Goal: Information Seeking & Learning: Learn about a topic

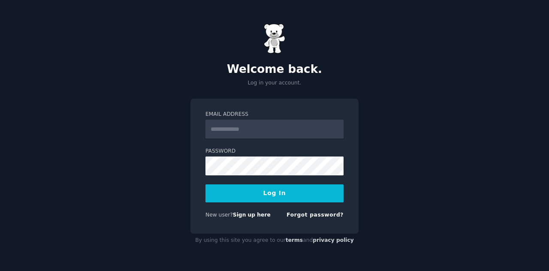
click at [289, 127] on input "Email Address" at bounding box center [275, 129] width 138 height 19
type input "**********"
click at [296, 194] on button "Log In" at bounding box center [275, 194] width 138 height 18
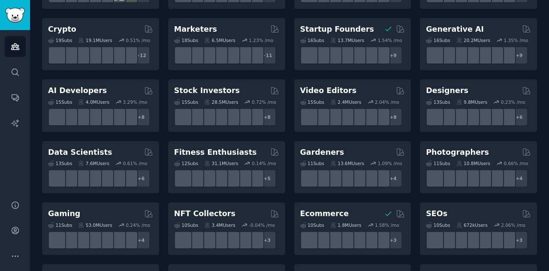
scroll to position [129, 0]
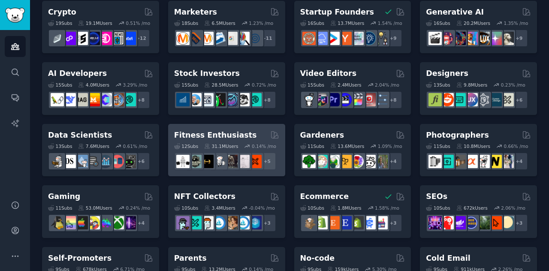
click at [233, 133] on h2 "Fitness Enthusiasts" at bounding box center [215, 135] width 83 height 11
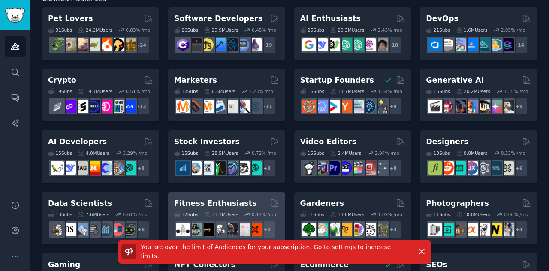
scroll to position [0, 0]
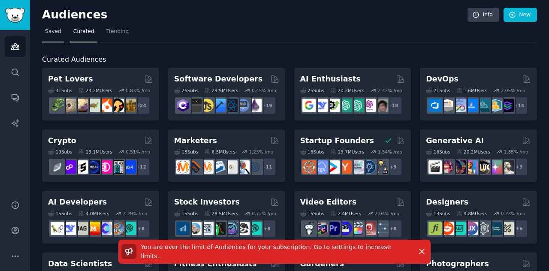
click at [52, 30] on span "Saved" at bounding box center [53, 32] width 16 height 8
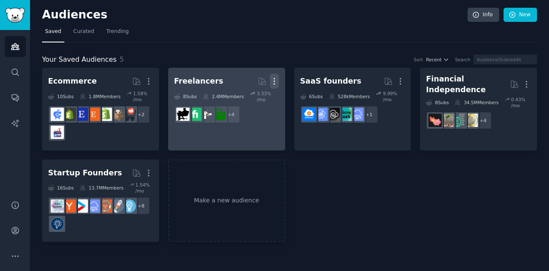
click at [277, 79] on icon "button" at bounding box center [274, 81] width 9 height 9
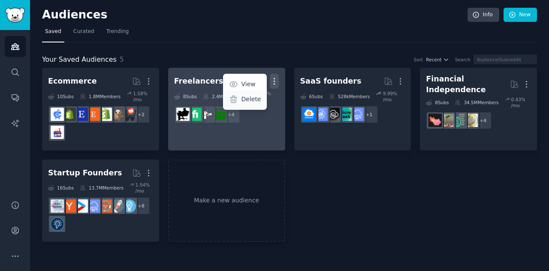
click at [251, 99] on p "Delete" at bounding box center [251, 99] width 20 height 9
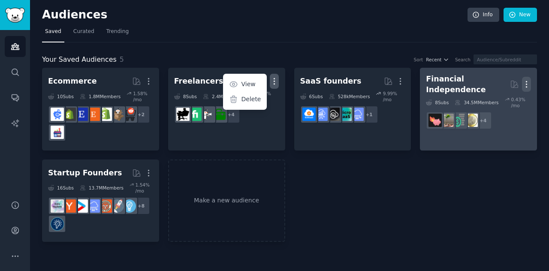
click at [526, 82] on div "Ecommerce More 10 Sub s 1.8M Members 1.58 % /mo + 2 Freelancers More View Delet…" at bounding box center [289, 155] width 495 height 174
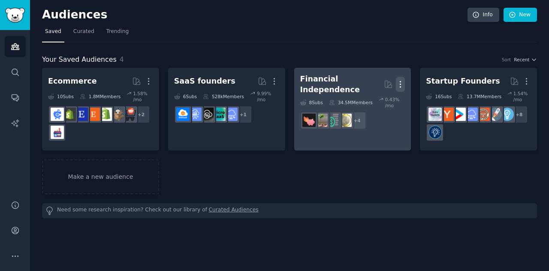
click at [400, 82] on icon "button" at bounding box center [400, 85] width 1 height 6
click at [373, 101] on p "Delete" at bounding box center [377, 102] width 20 height 9
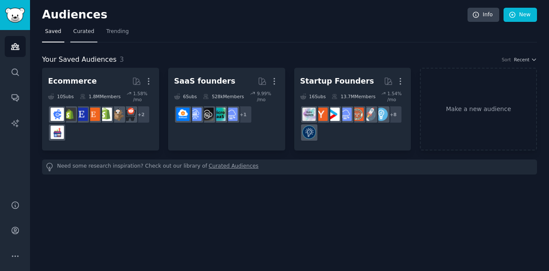
click at [79, 32] on span "Curated" at bounding box center [83, 32] width 21 height 8
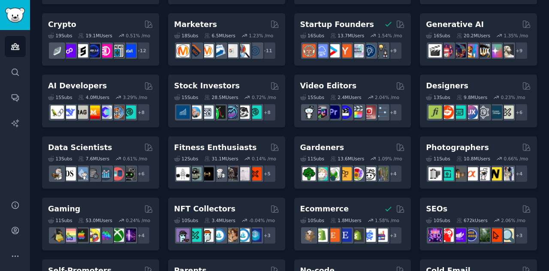
scroll to position [129, 0]
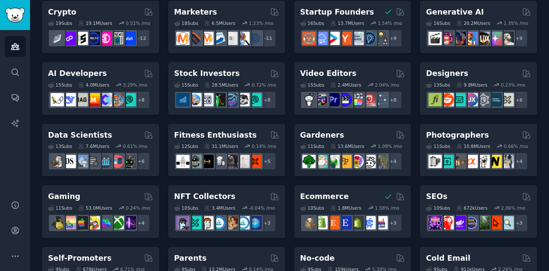
click at [237, 134] on h2 "Fitness Enthusiasts" at bounding box center [215, 135] width 83 height 11
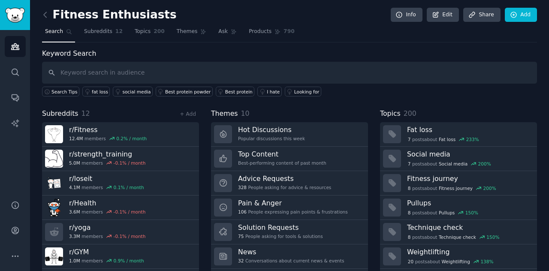
click at [128, 70] on input "text" at bounding box center [289, 73] width 495 height 22
click at [258, 90] on link "I hate" at bounding box center [270, 92] width 24 height 10
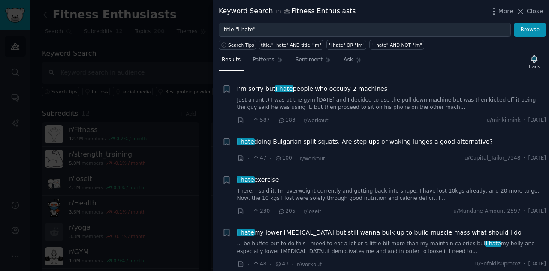
scroll to position [558, 0]
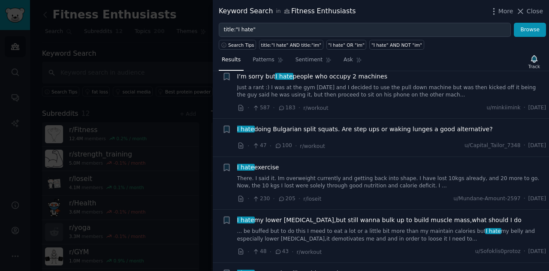
click at [122, 123] on div at bounding box center [274, 135] width 549 height 271
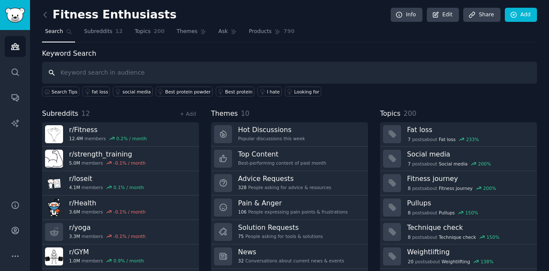
click at [196, 62] on input "text" at bounding box center [289, 73] width 495 height 22
type input "is there an ai for"
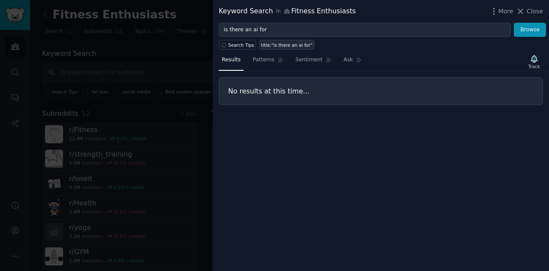
click at [285, 44] on div "title:"is there an ai for"" at bounding box center [287, 45] width 52 height 6
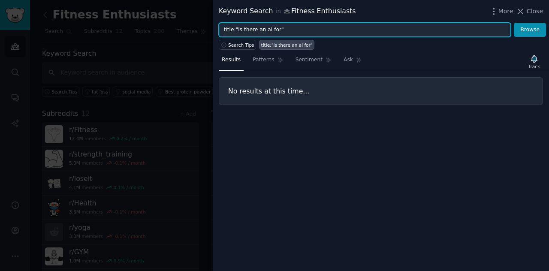
drag, startPoint x: 281, startPoint y: 27, endPoint x: 146, endPoint y: 27, distance: 134.8
click at [146, 27] on div "Keyword Search in Fitness Enthusiasts More Close title:"is there an ai for" Bro…" at bounding box center [274, 135] width 549 height 271
type input "i need an ai"
click at [514, 23] on button "Browse" at bounding box center [530, 30] width 32 height 15
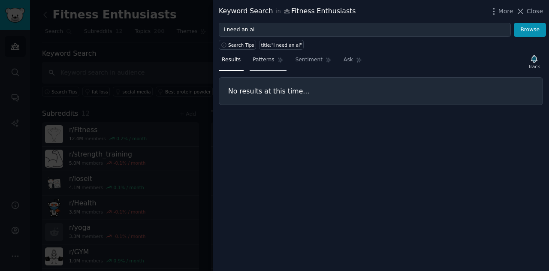
click at [271, 56] on link "Patterns" at bounding box center [268, 62] width 36 height 18
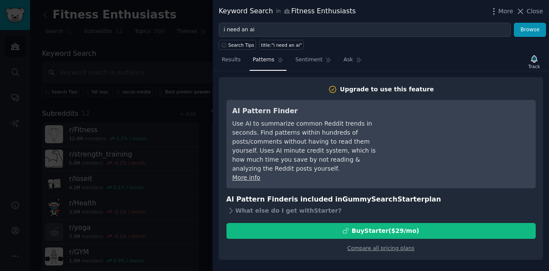
click at [187, 49] on div at bounding box center [274, 135] width 549 height 271
